Goal: Task Accomplishment & Management: Use online tool/utility

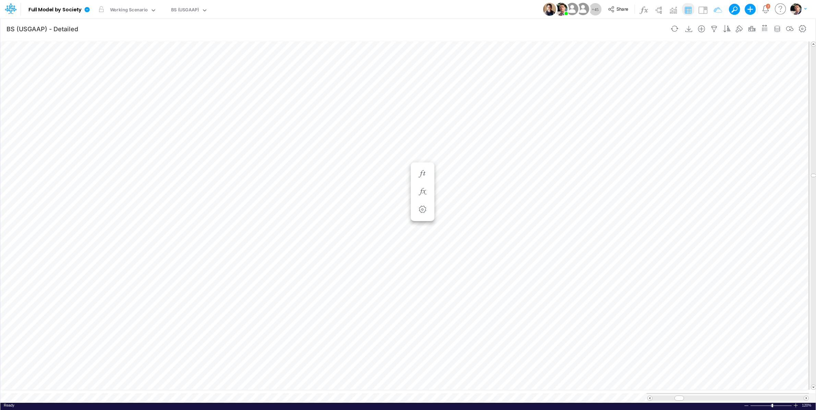
scroll to position [3, 1]
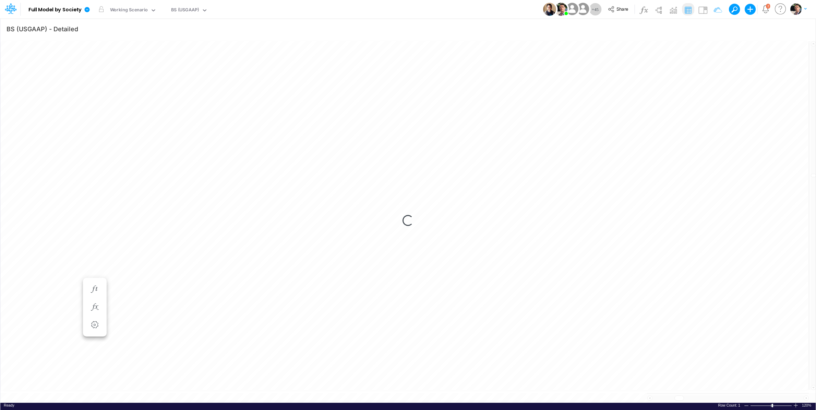
click at [222, 218] on div "Loading..." at bounding box center [408, 220] width 816 height 364
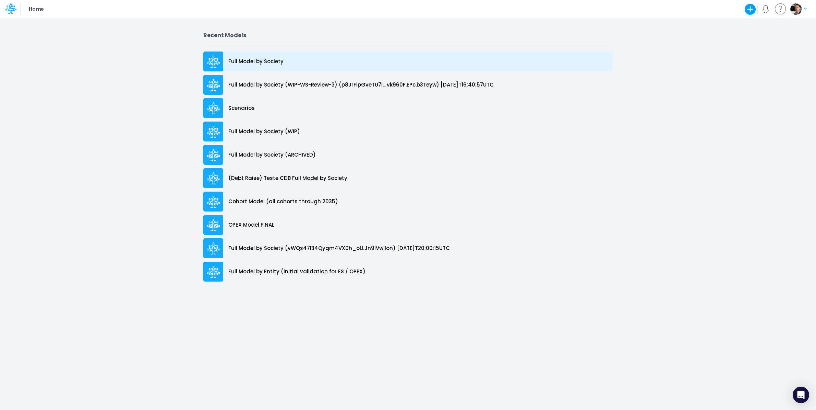
click at [259, 64] on p "Full Model by Society" at bounding box center [255, 62] width 55 height 8
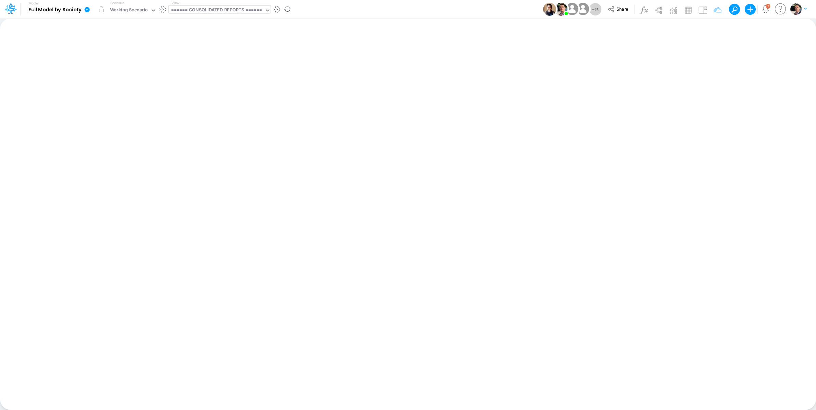
click at [219, 11] on div "====== CONSOLIDATED REPORTS ======" at bounding box center [216, 11] width 91 height 8
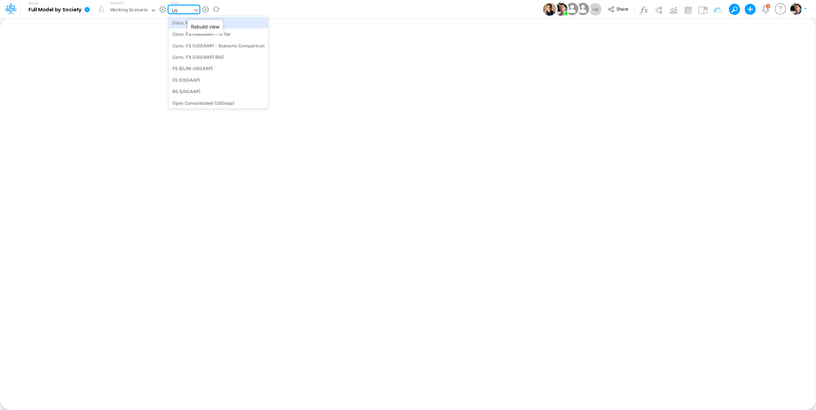
type input "U"
type input "BACEN"
click at [212, 46] on div "BS (BACENGAAP)" at bounding box center [215, 45] width 93 height 11
type input "BS (USGAAP) - Detailed"
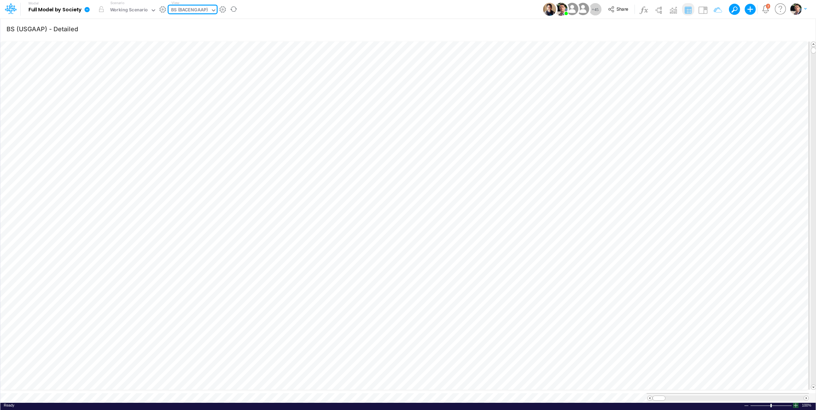
click at [796, 402] on div at bounding box center [795, 404] width 5 height 5
click at [807, 395] on span at bounding box center [806, 397] width 4 height 4
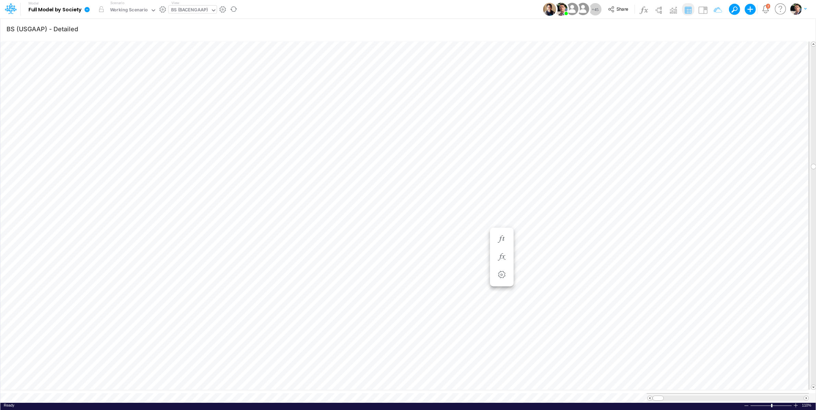
scroll to position [3, 1]
click at [802, 29] on icon "button" at bounding box center [803, 28] width 10 height 7
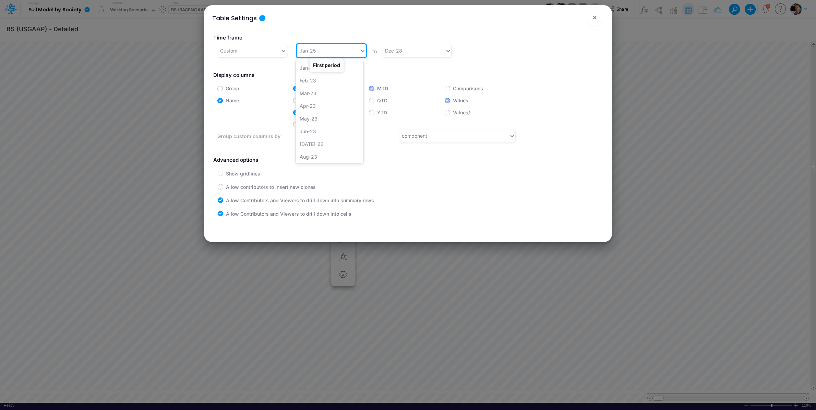
click at [341, 51] on div "Jan-25" at bounding box center [328, 50] width 63 height 11
click at [312, 140] on div "Dec-24" at bounding box center [330, 139] width 68 height 13
click at [595, 21] on span "×" at bounding box center [595, 17] width 4 height 8
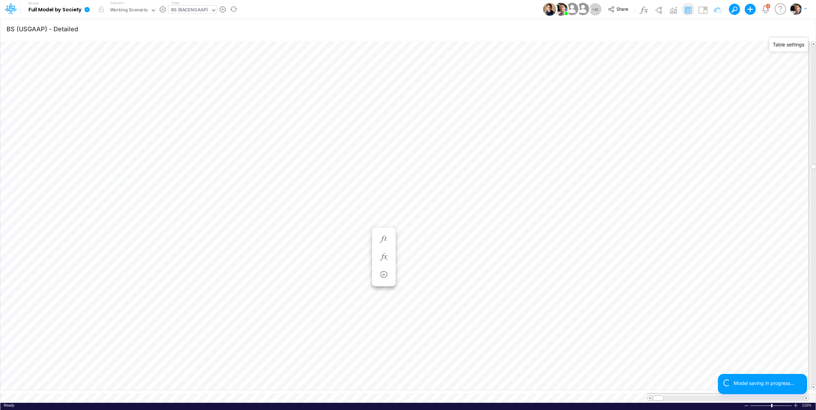
click at [185, 14] on div "BS (BACENGAAP)" at bounding box center [189, 11] width 37 height 8
type input "02fg"
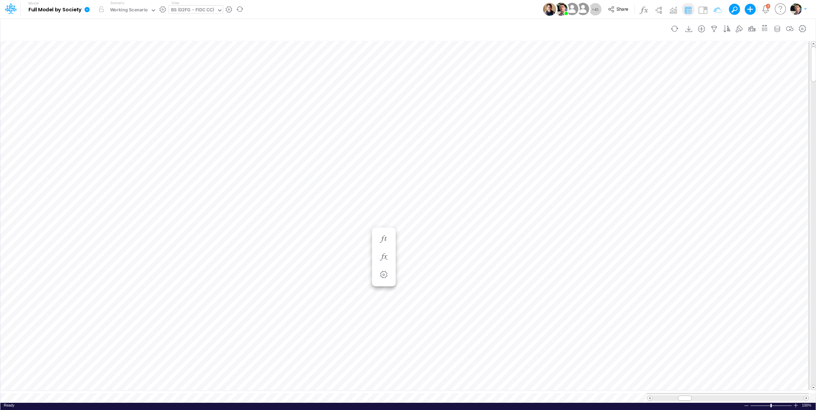
scroll to position [3, 13]
click at [800, 31] on icon "button" at bounding box center [803, 28] width 10 height 7
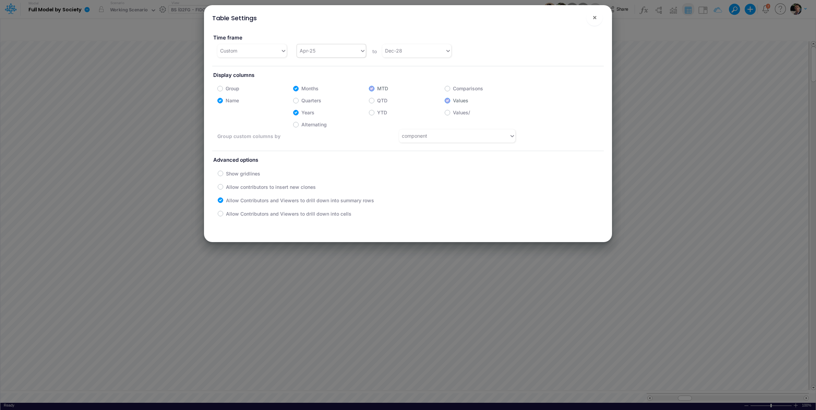
click at [328, 55] on div "Apr-25" at bounding box center [328, 50] width 63 height 11
type input "dec-24"
click at [304, 69] on div "Dec-24" at bounding box center [330, 67] width 68 height 13
click at [595, 20] on span "×" at bounding box center [595, 17] width 4 height 8
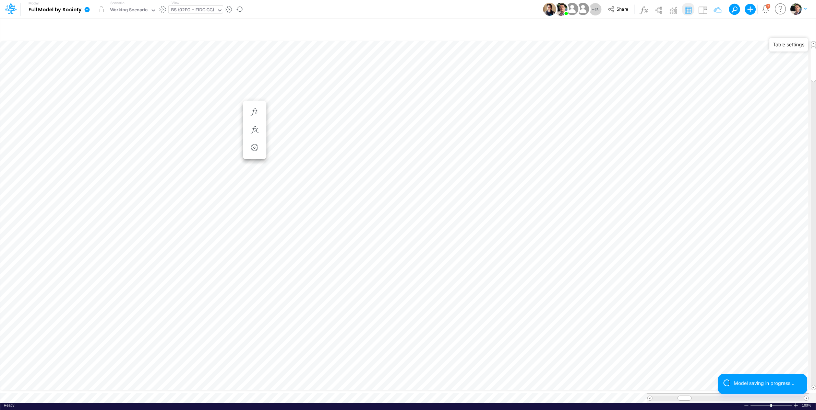
click at [797, 399] on div "Model saving in progress..." at bounding box center [762, 387] width 89 height 26
click at [796, 402] on div at bounding box center [795, 404] width 5 height 5
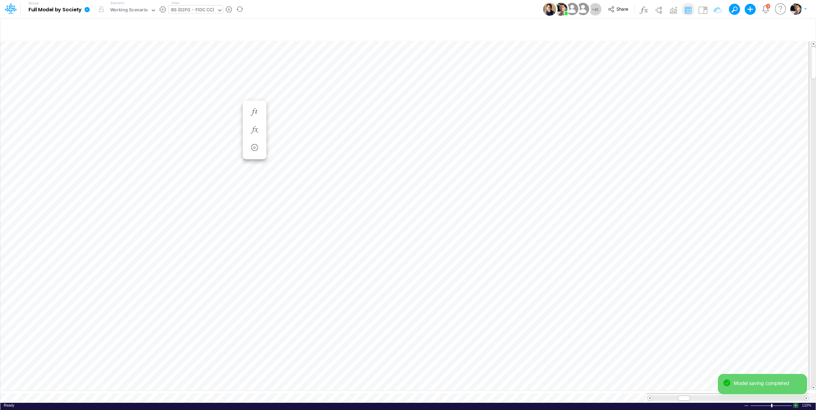
click at [796, 402] on div at bounding box center [795, 404] width 5 height 5
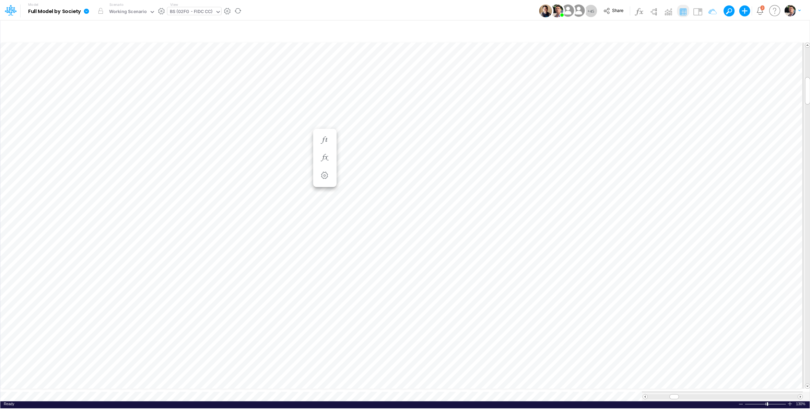
scroll to position [3, 21]
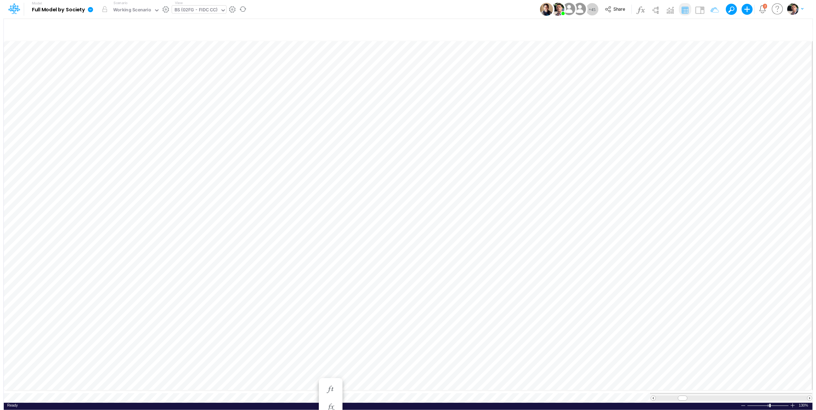
scroll to position [3, 13]
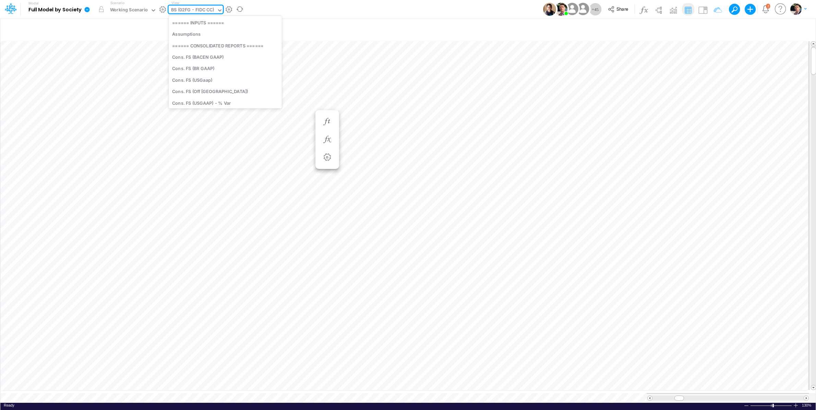
click at [192, 14] on div "BS (02FG - FIDC CC)" at bounding box center [192, 11] width 43 height 8
type input "01br"
click at [195, 81] on div "BS (01BR - IP)" at bounding box center [215, 79] width 93 height 11
type input "BS (01BR - IP)"
click at [805, 27] on icon "button" at bounding box center [803, 28] width 10 height 7
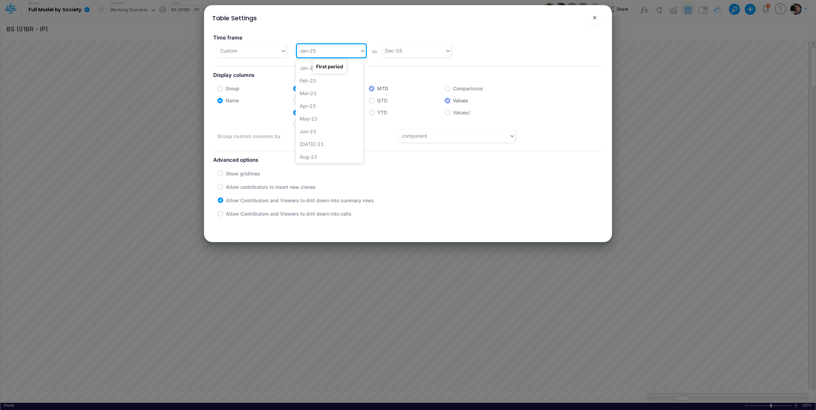
click at [307, 48] on div "Jan-25" at bounding box center [308, 50] width 16 height 7
type input "dec-24"
click at [304, 66] on div "Dec-24" at bounding box center [330, 67] width 68 height 13
click at [593, 20] on span "×" at bounding box center [595, 17] width 4 height 8
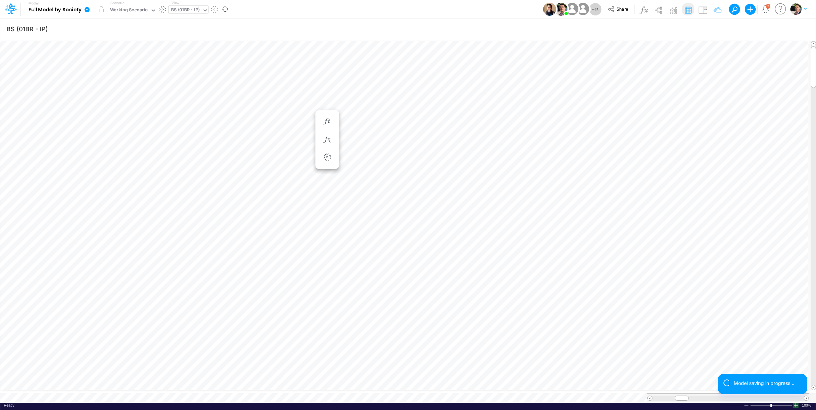
click at [796, 402] on div at bounding box center [795, 404] width 5 height 5
click at [662, 395] on div at bounding box center [728, 397] width 151 height 5
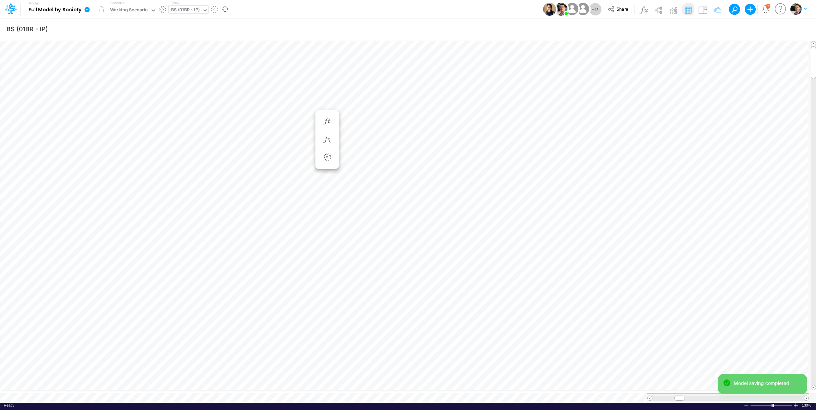
scroll to position [3, 12]
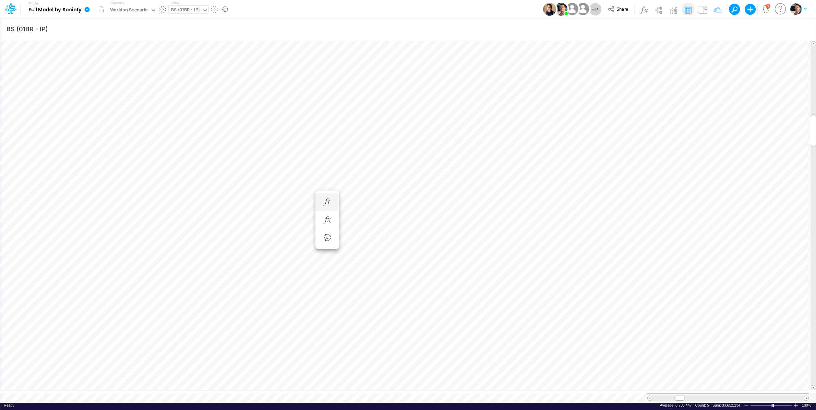
scroll to position [3, 13]
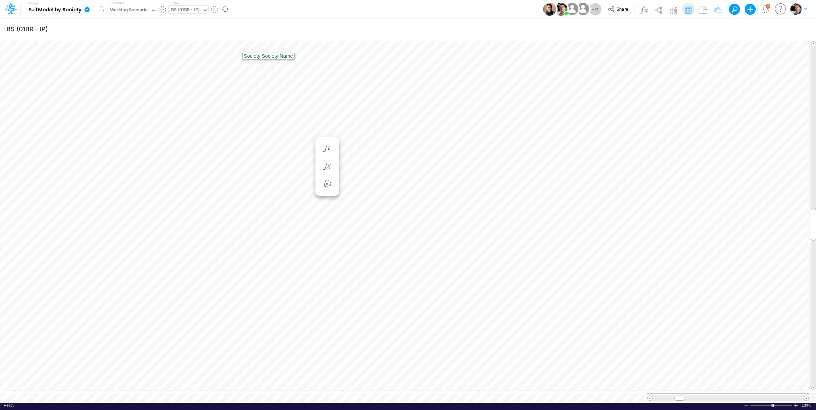
click at [192, 10] on div "BS (01BR - IP)" at bounding box center [185, 11] width 29 height 8
type input "elim"
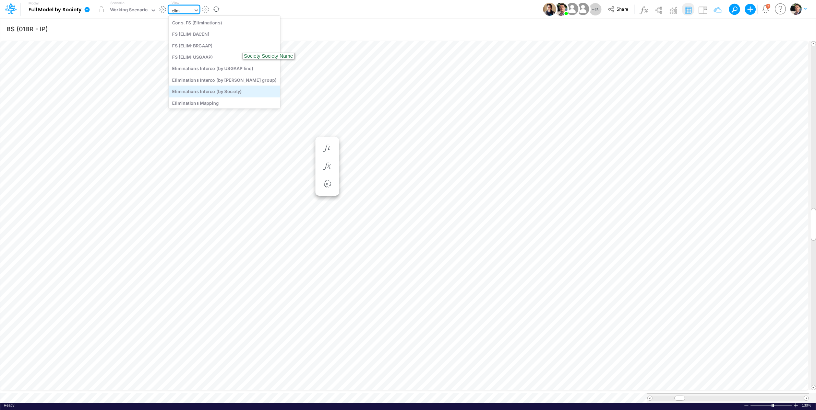
click at [212, 92] on div "Eliminations Interco (by Society)" at bounding box center [225, 91] width 112 height 11
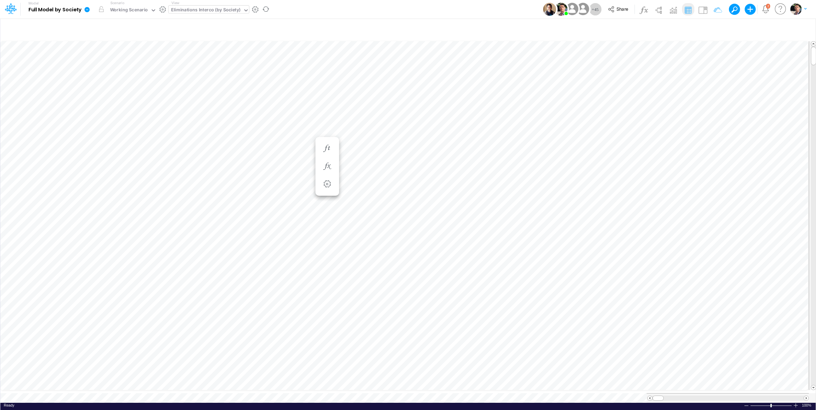
scroll to position [3, 18]
click at [803, 27] on icon "button" at bounding box center [803, 28] width 10 height 7
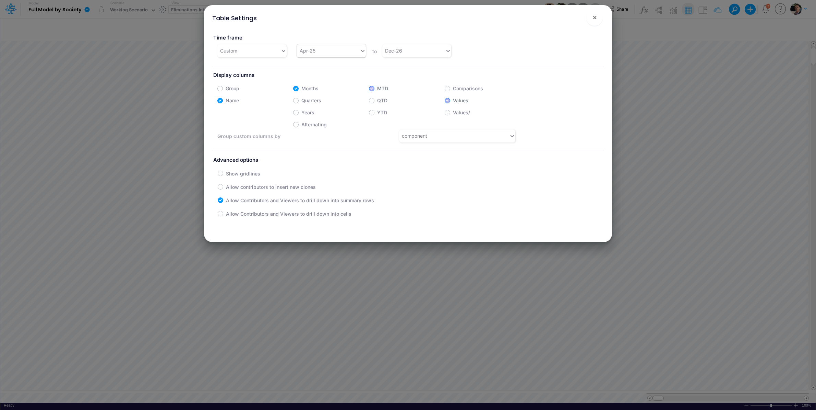
click at [322, 46] on div "Apr-25" at bounding box center [328, 50] width 63 height 11
type input "dec-"
click at [310, 80] on div "Dec-24" at bounding box center [330, 80] width 68 height 13
click at [594, 18] on span "×" at bounding box center [595, 17] width 4 height 8
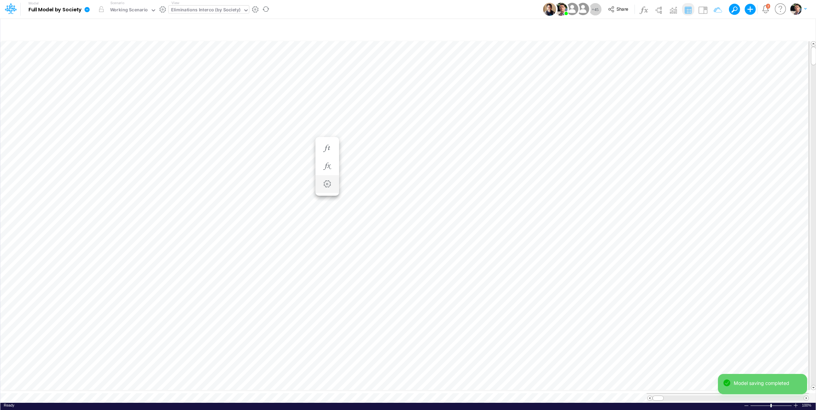
scroll to position [3, 13]
click at [796, 402] on div at bounding box center [795, 404] width 5 height 5
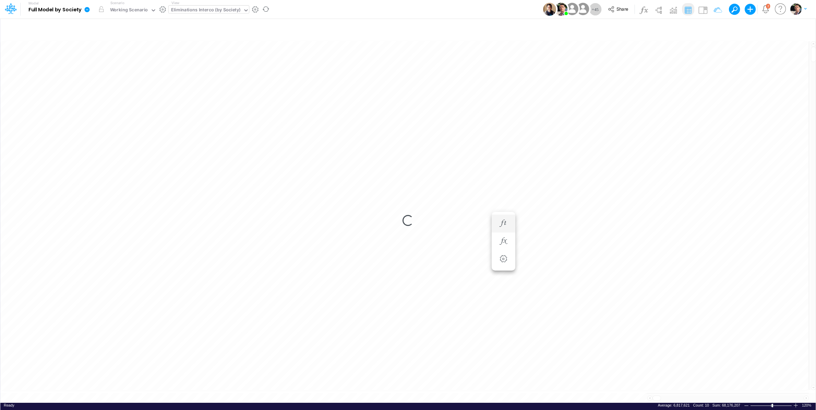
click at [32, 247] on div "Loading..." at bounding box center [408, 220] width 816 height 364
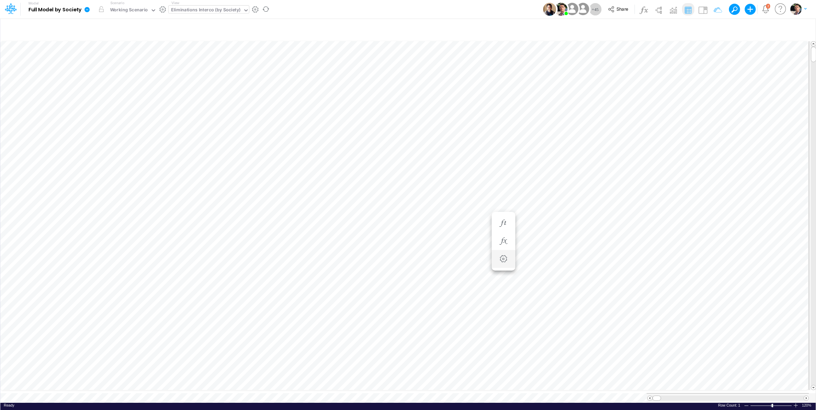
scroll to position [3, 18]
click at [220, 15] on div "Eliminations Interco (by Society)" at bounding box center [206, 10] width 74 height 10
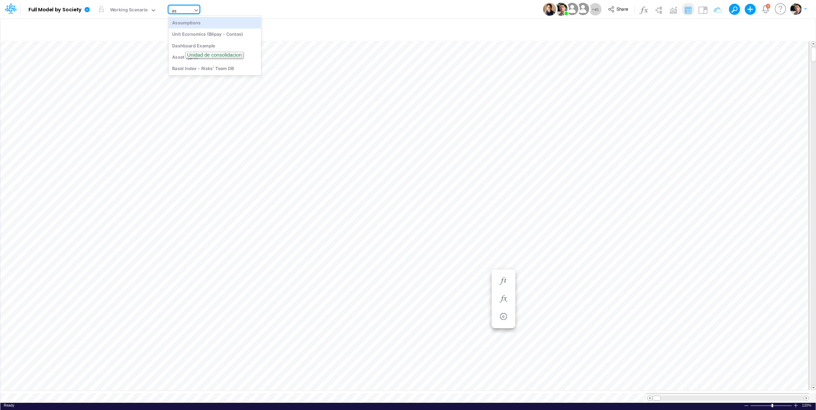
type input "ass"
click at [226, 22] on div "Assumptions" at bounding box center [215, 22] width 93 height 11
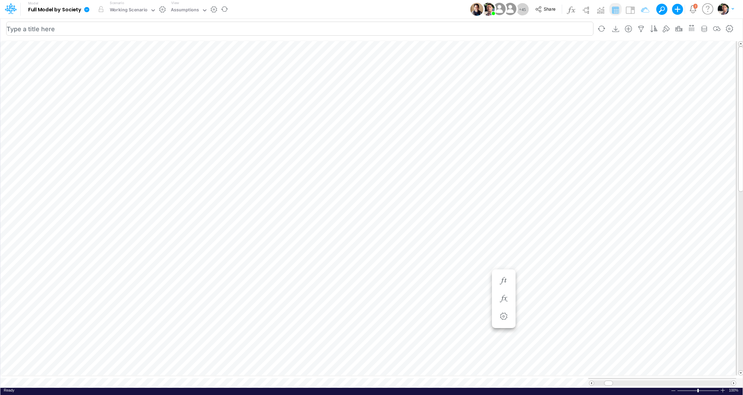
scroll to position [3, 1]
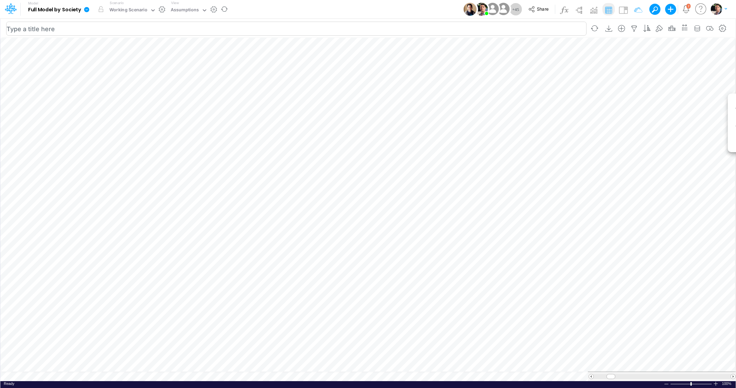
scroll to position [3, 6]
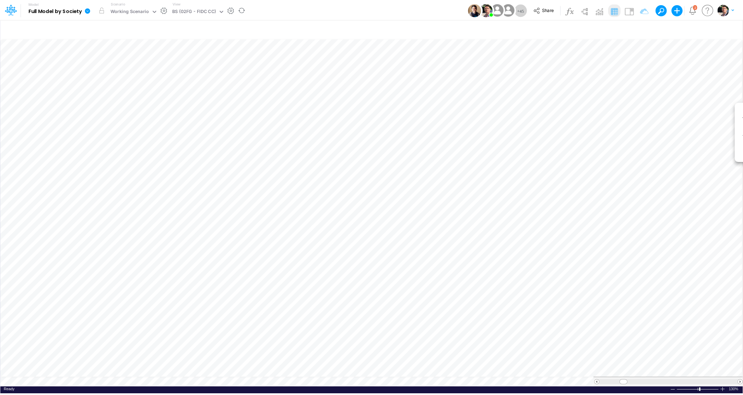
scroll to position [3, 21]
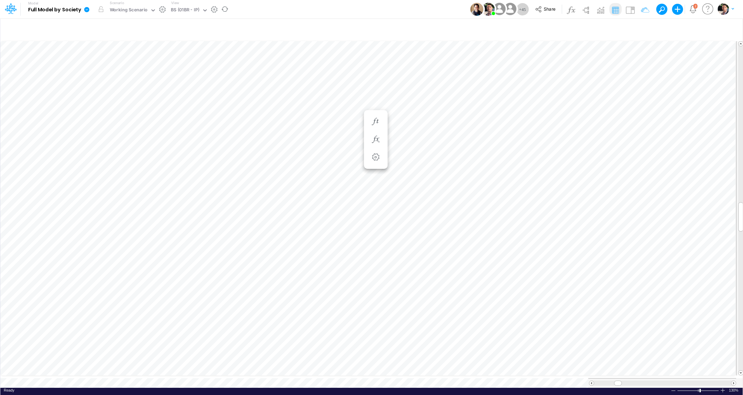
type input "BS (01BR - IP)"
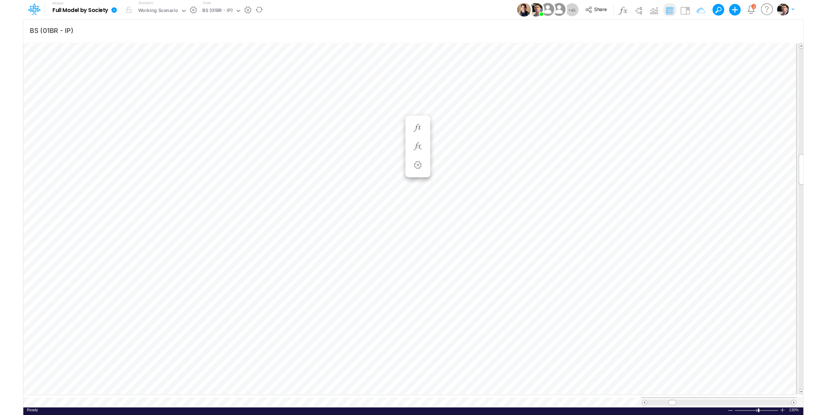
scroll to position [3, 12]
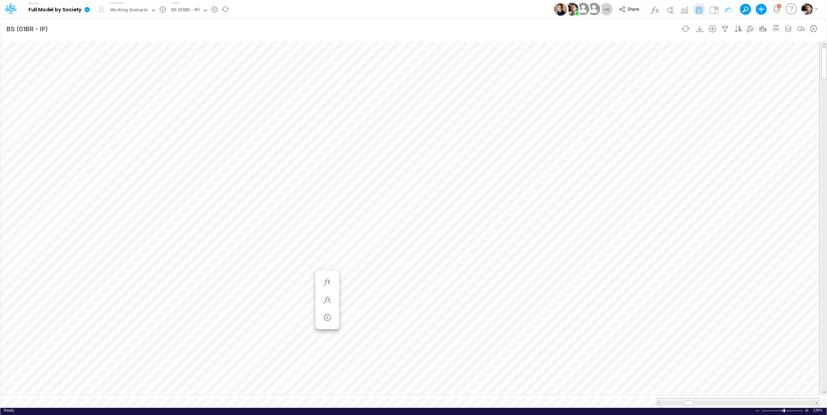
scroll to position [3, 22]
